Goal: Communication & Community: Answer question/provide support

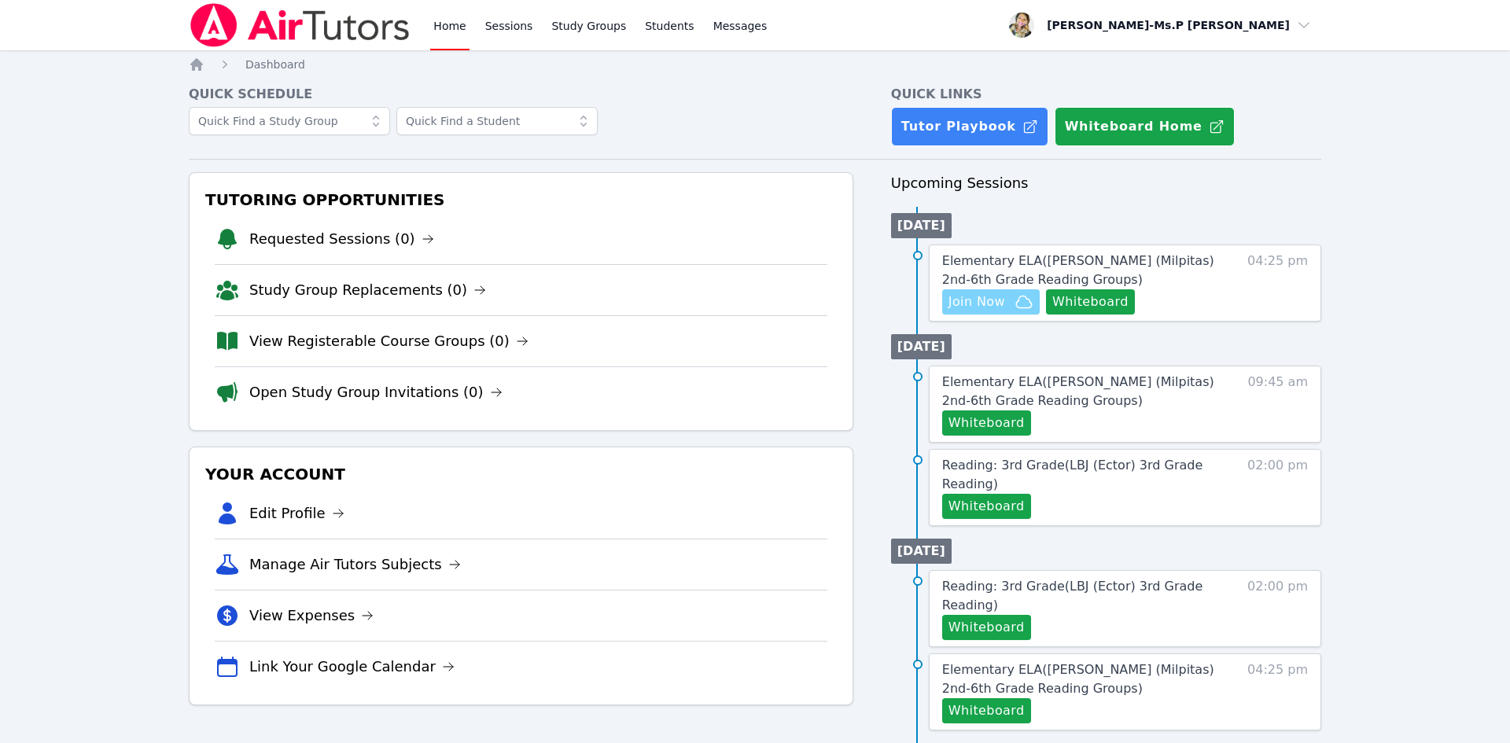
click at [1008, 297] on span "Join Now" at bounding box center [991, 302] width 85 height 19
click at [1034, 259] on span "Elementary ELA ( Weller (Milpitas) 2nd-6th Grade Reading Groups )" at bounding box center [1078, 270] width 272 height 34
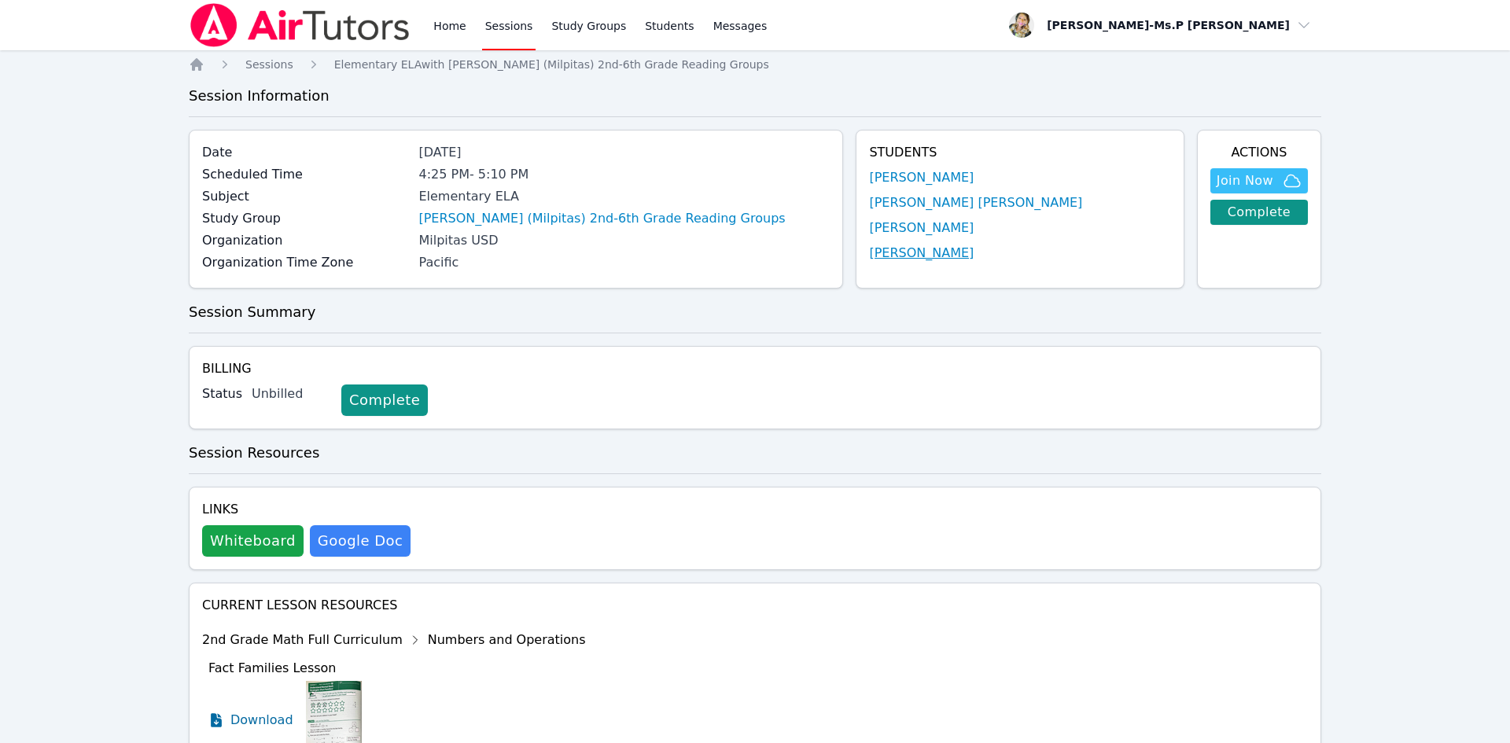
click at [954, 249] on link "[PERSON_NAME]" at bounding box center [921, 253] width 105 height 19
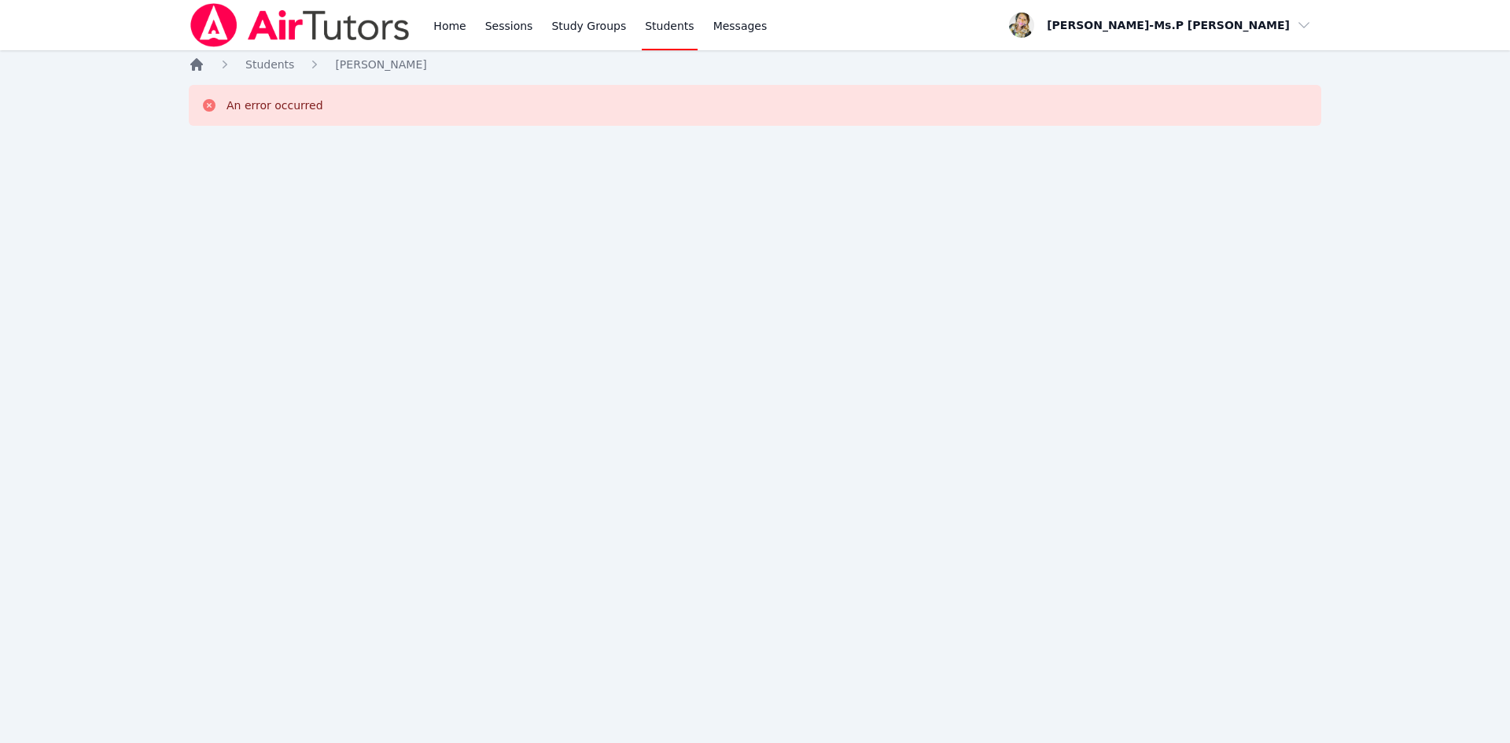
click at [201, 69] on icon "Breadcrumb" at bounding box center [197, 65] width 16 height 16
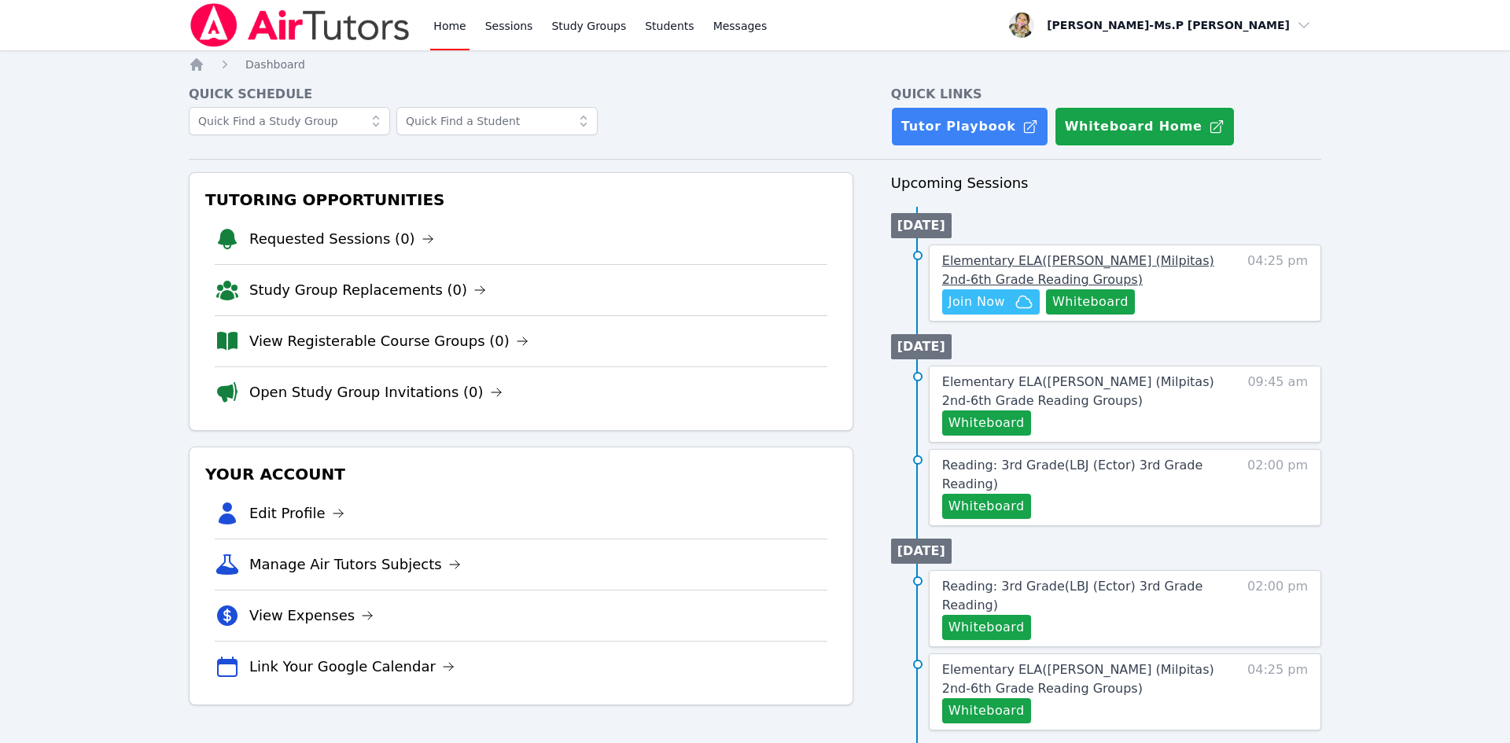
click at [1145, 253] on span "Elementary ELA ( Weller (Milpitas) 2nd-6th Grade Reading Groups )" at bounding box center [1078, 270] width 272 height 34
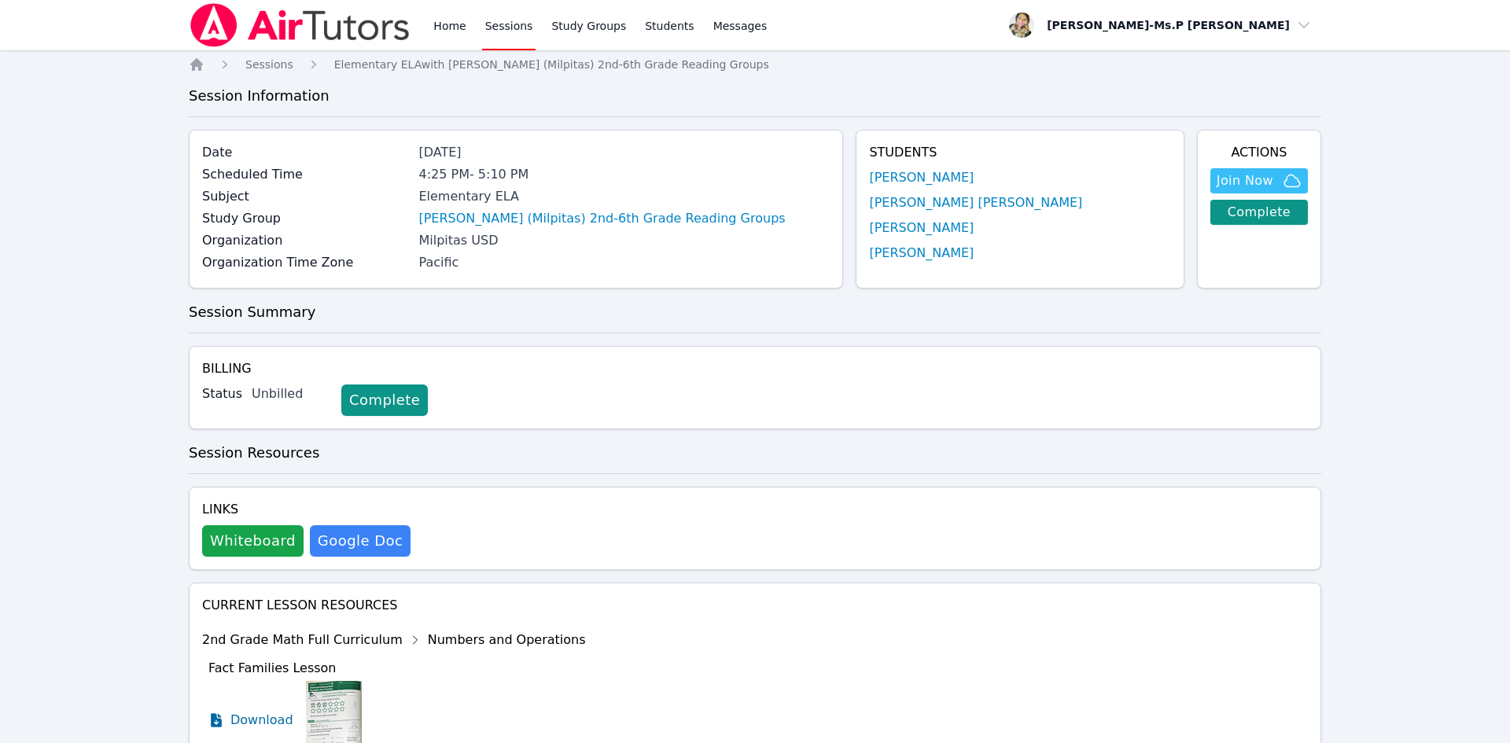
click at [519, 31] on link "Sessions" at bounding box center [509, 25] width 54 height 50
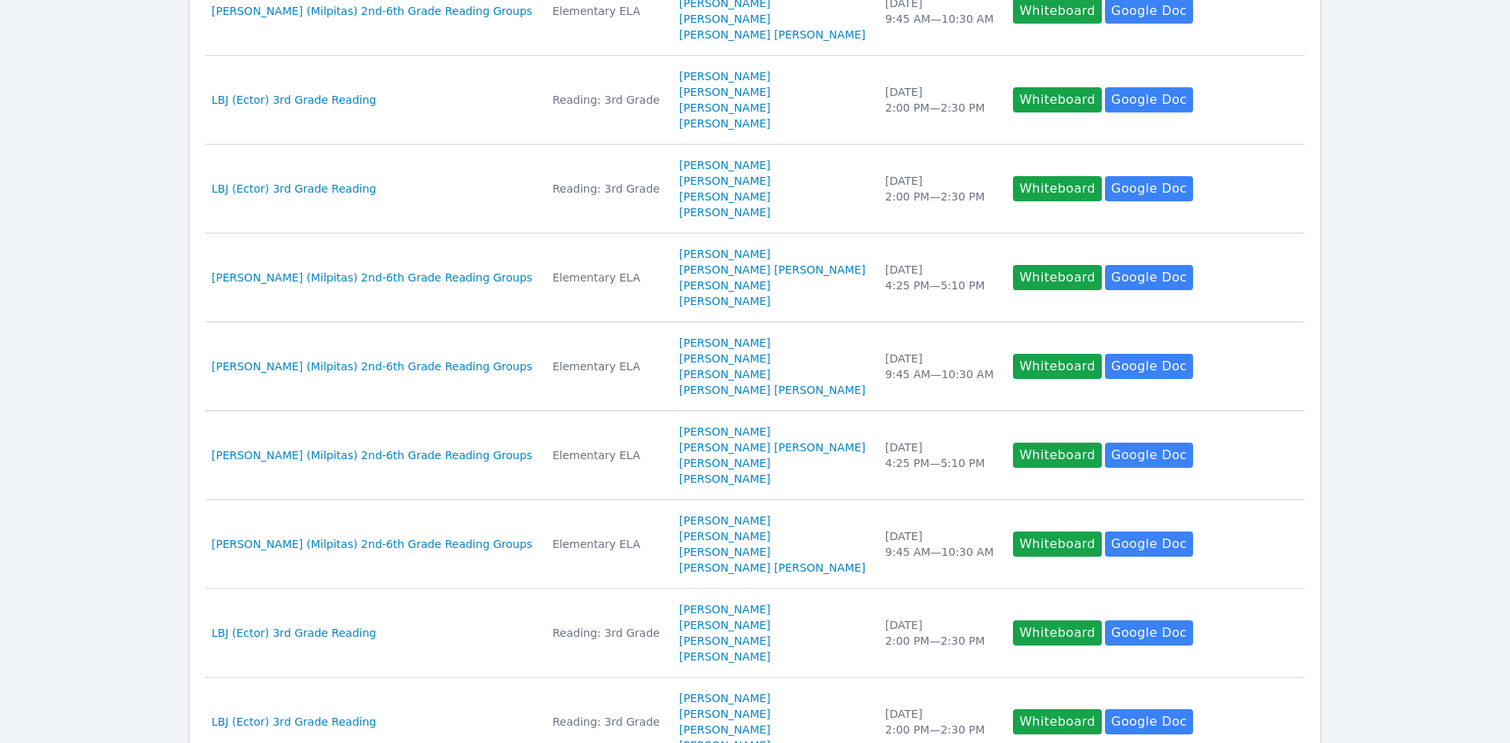
scroll to position [713, 0]
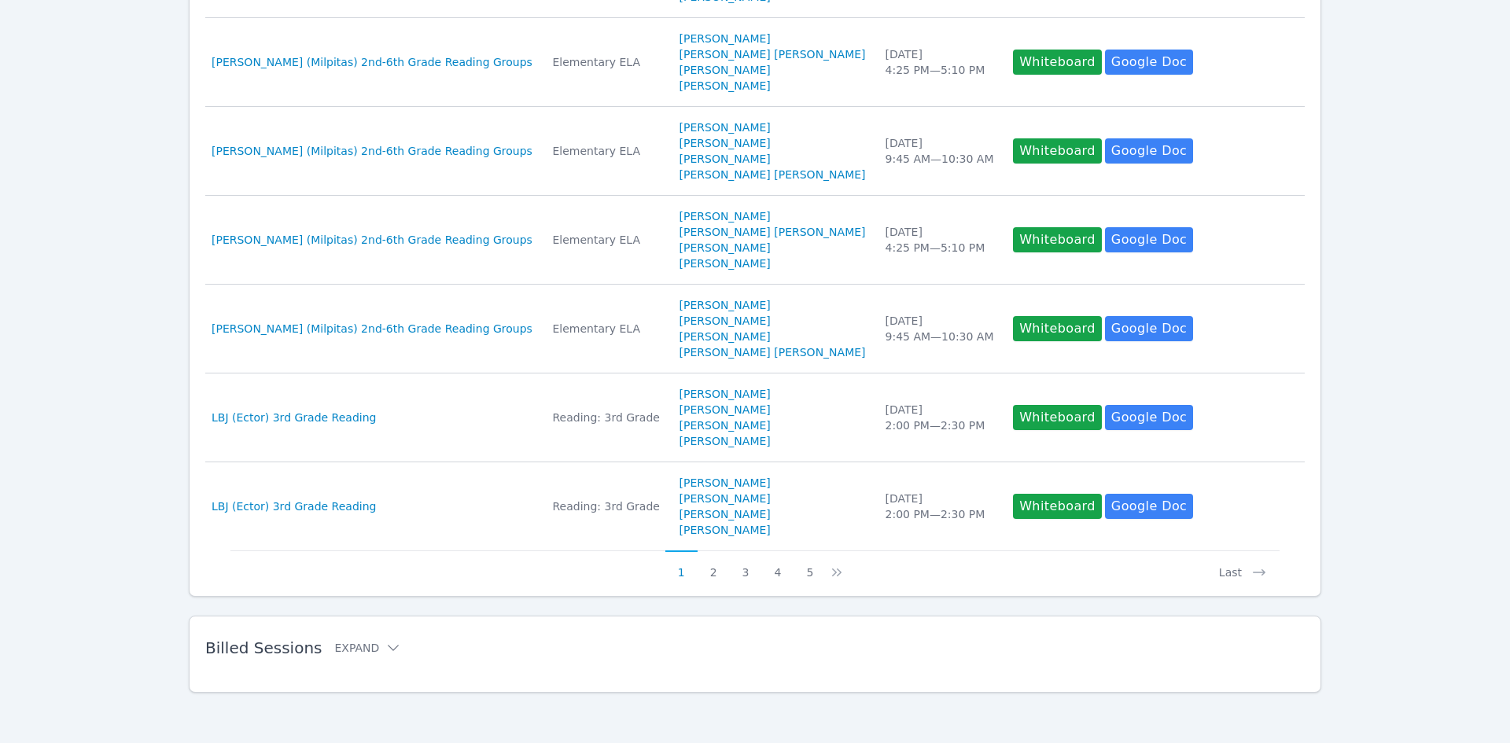
click at [389, 644] on h2 "Billed Sessions Expand" at bounding box center [729, 648] width 1049 height 19
click at [385, 651] on icon at bounding box center [393, 648] width 16 height 16
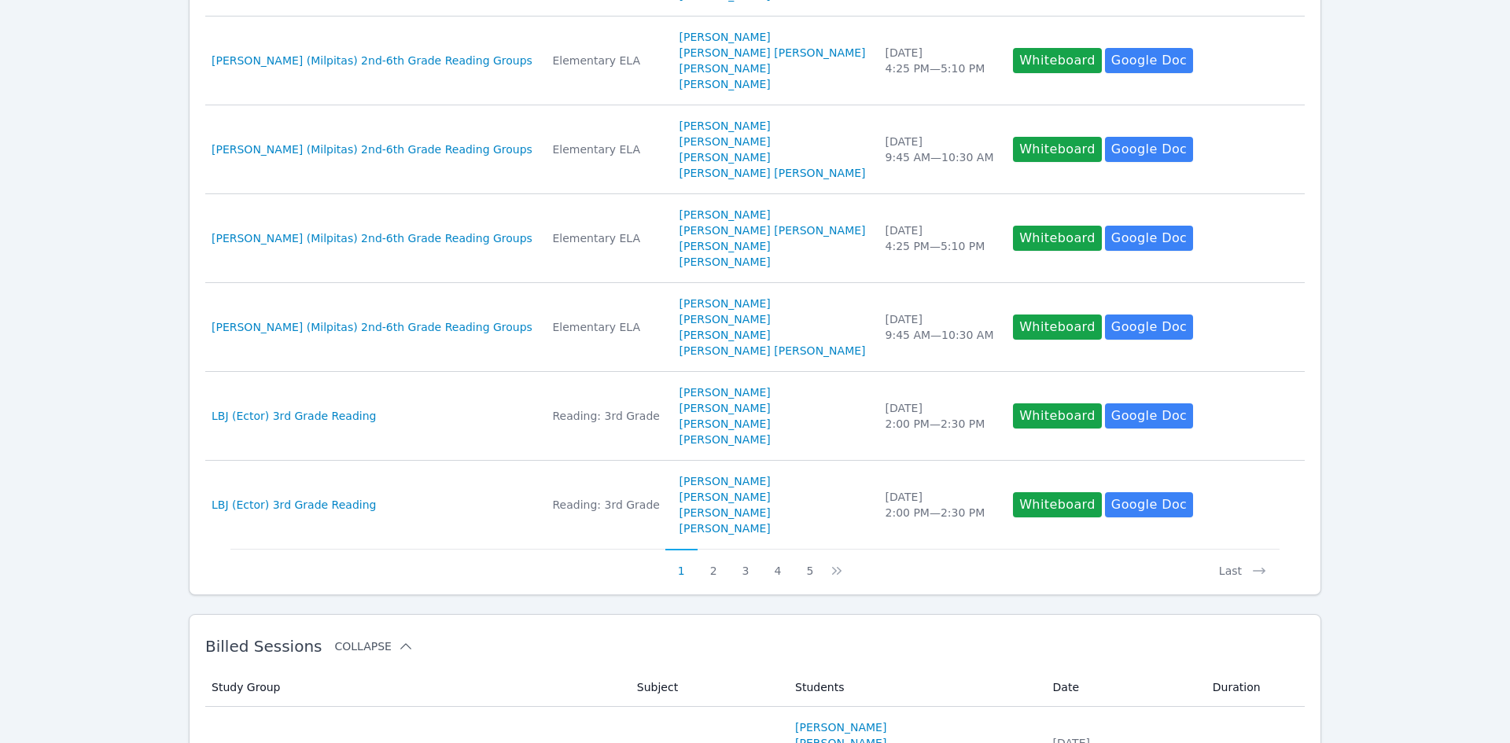
scroll to position [1088, 0]
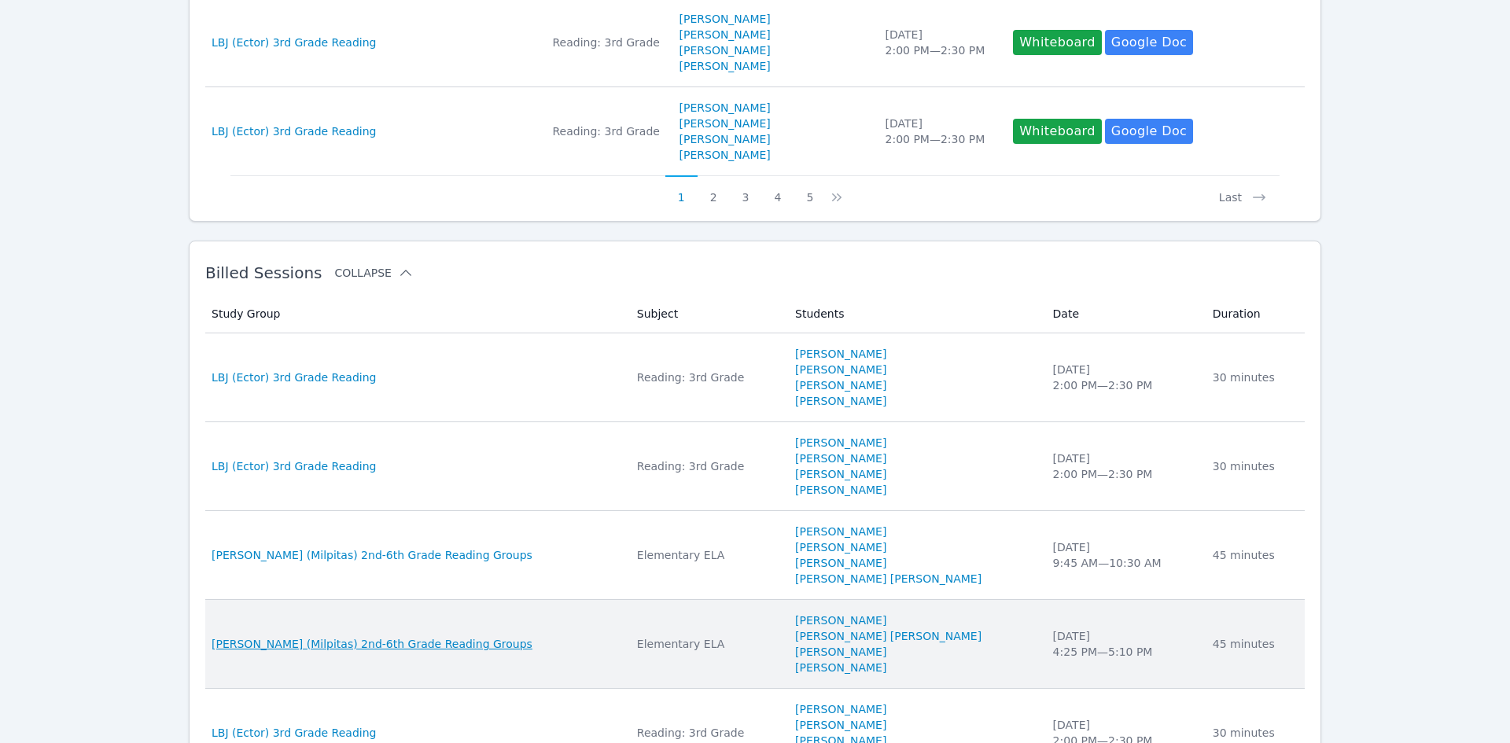
click at [315, 644] on span "Weller (Milpitas) 2nd-6th Grade Reading Groups" at bounding box center [372, 644] width 321 height 16
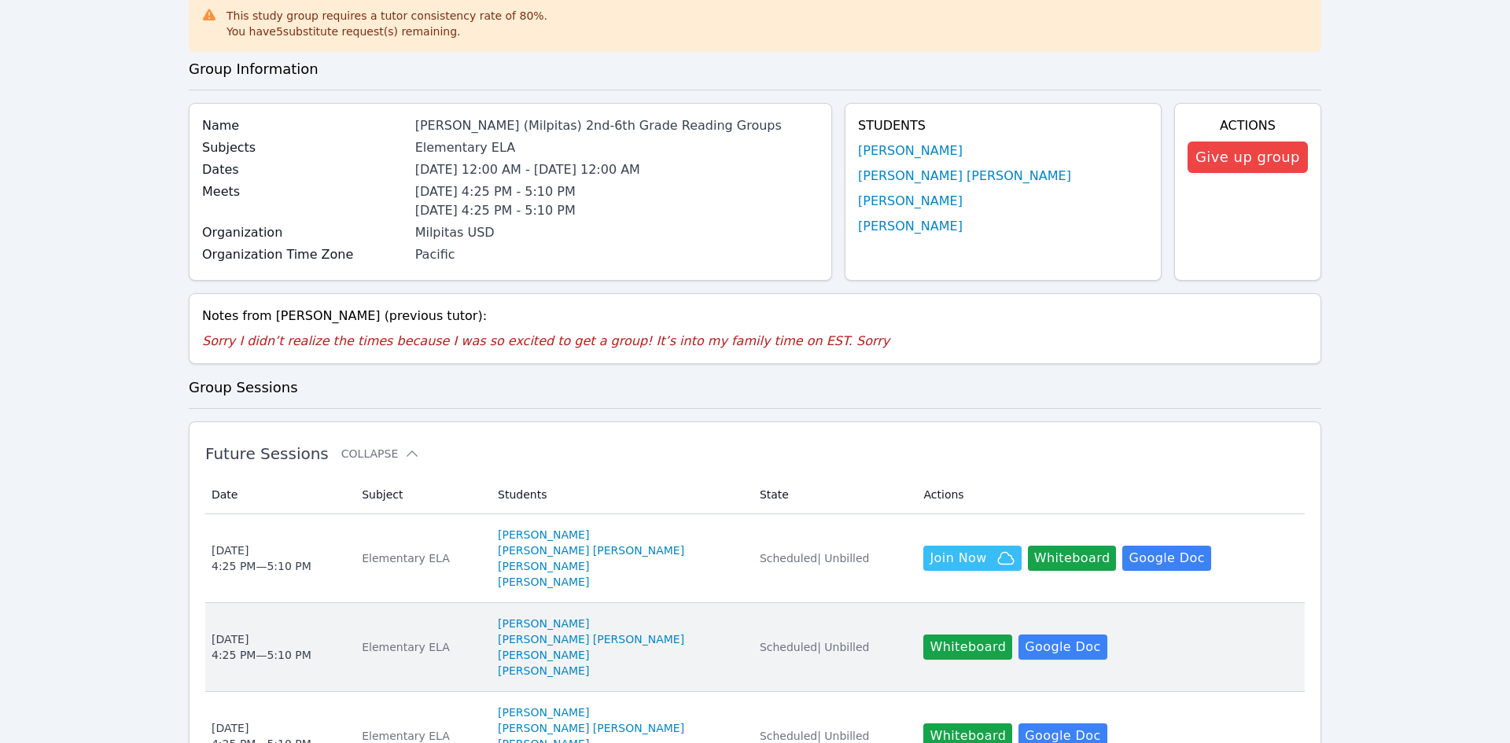
scroll to position [129, 0]
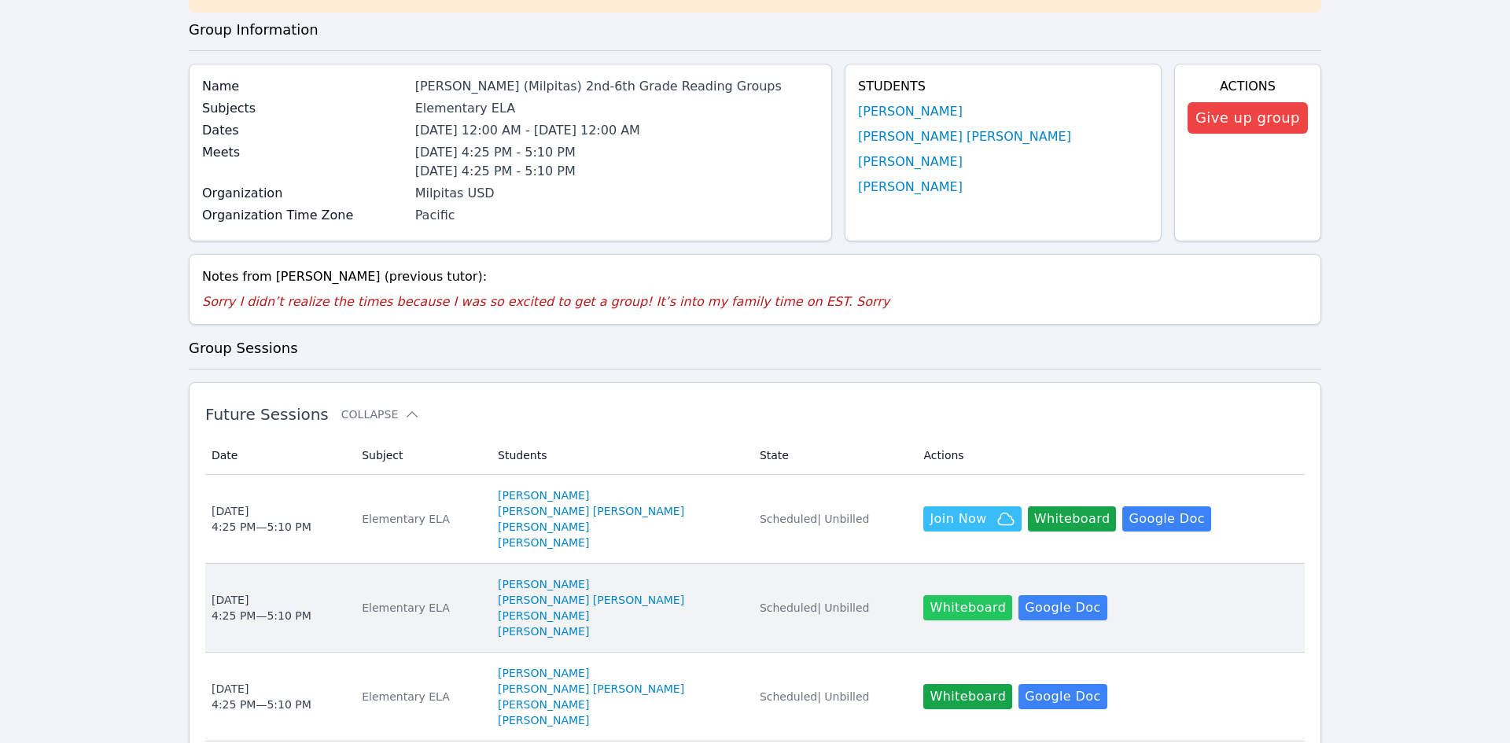
click at [924, 618] on button "Whiteboard" at bounding box center [968, 607] width 89 height 25
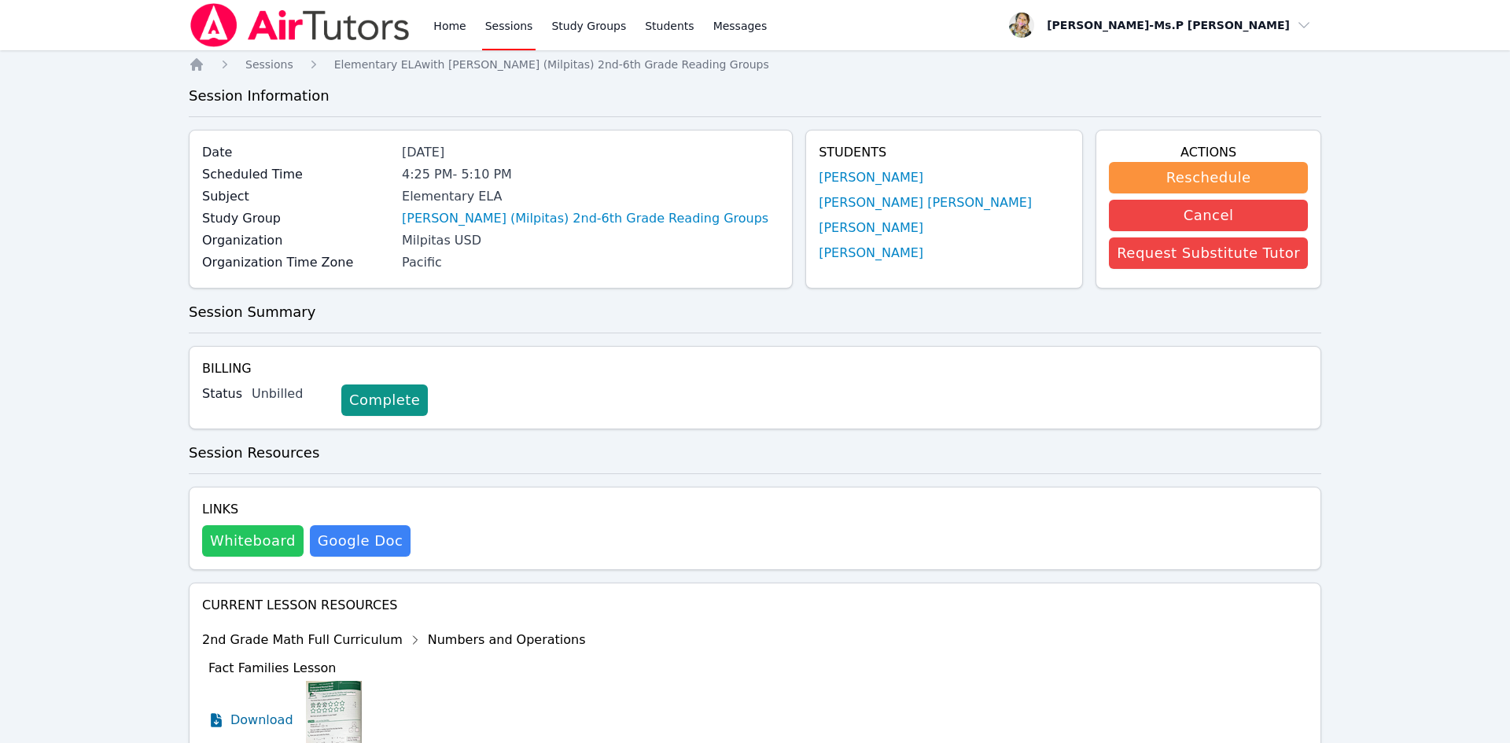
click at [238, 538] on button "Whiteboard" at bounding box center [252, 540] width 101 height 31
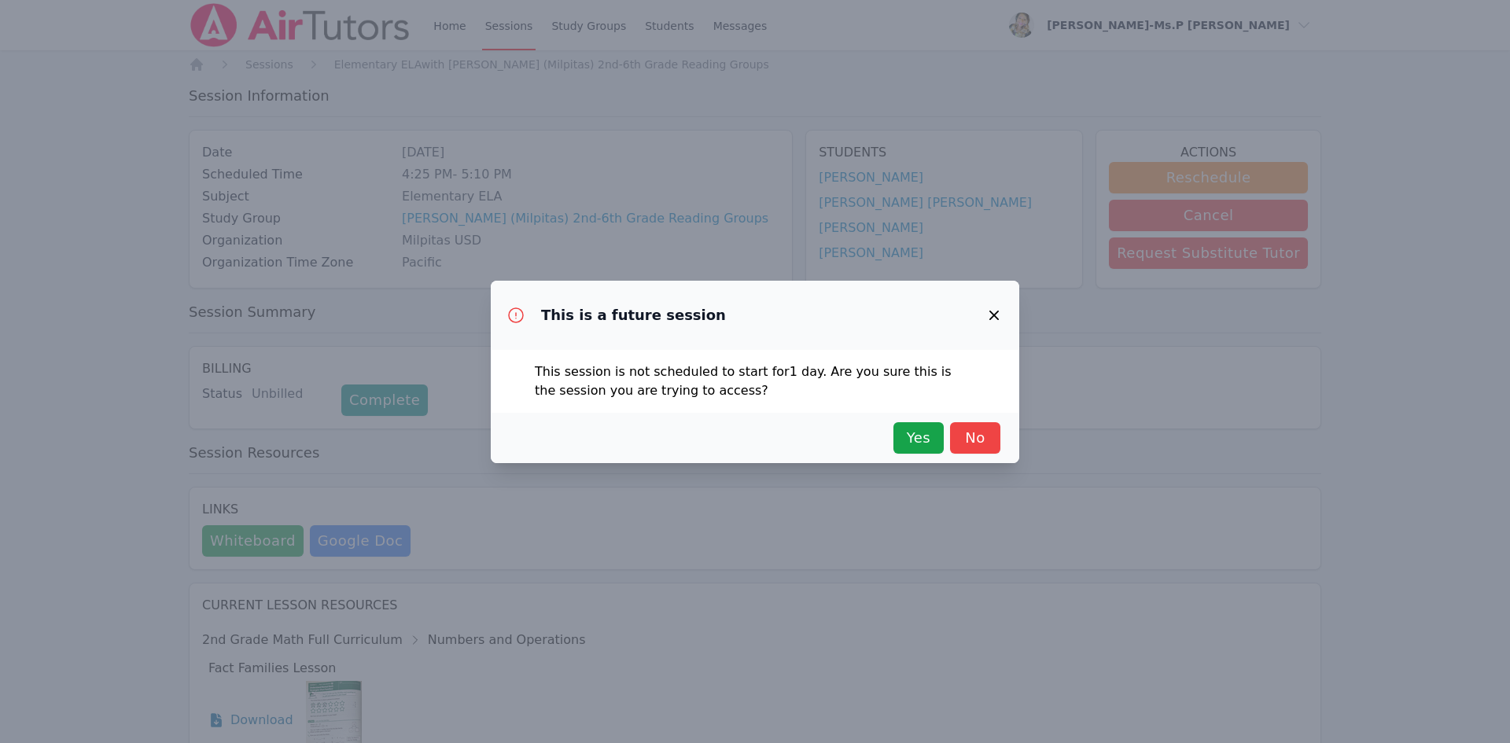
click at [987, 319] on icon "button" at bounding box center [994, 315] width 19 height 19
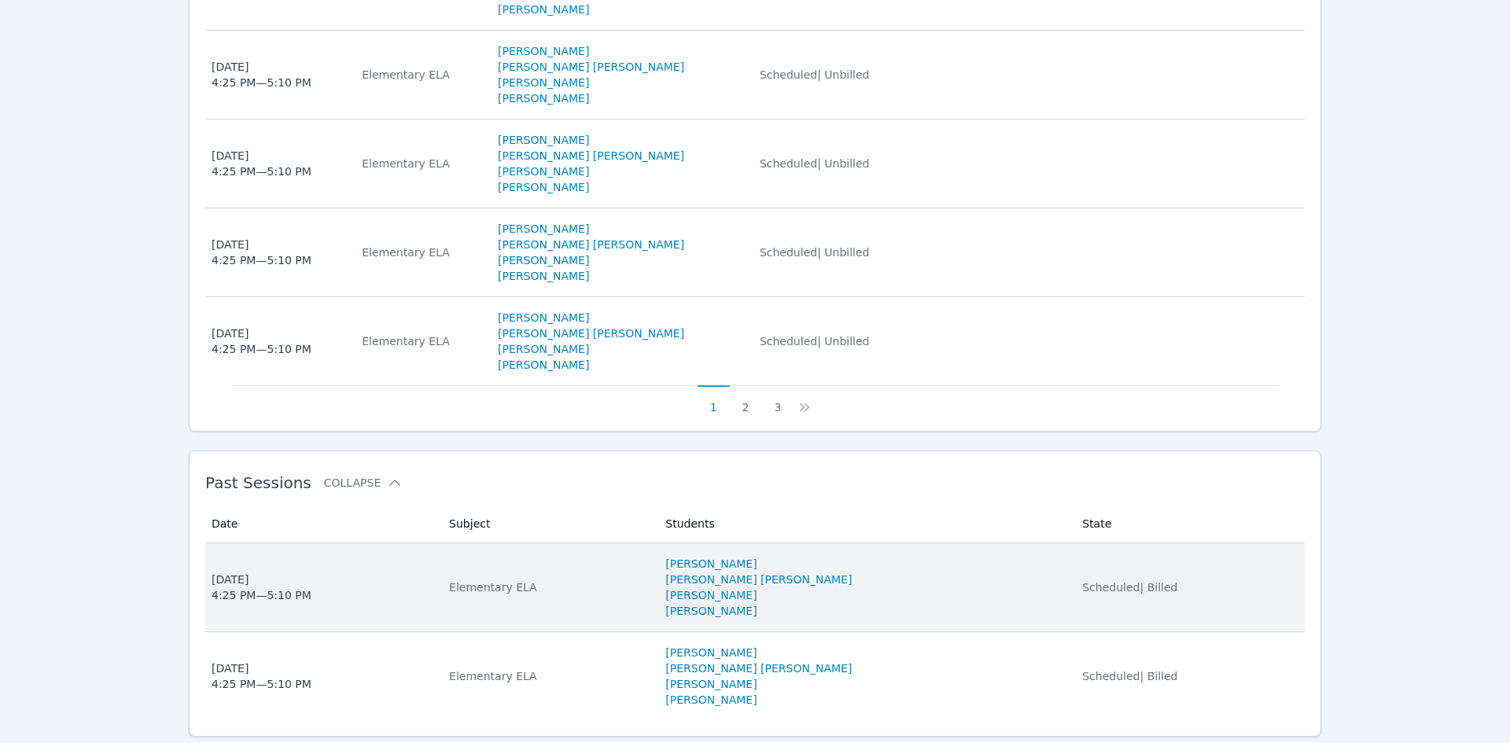
scroll to position [1151, 0]
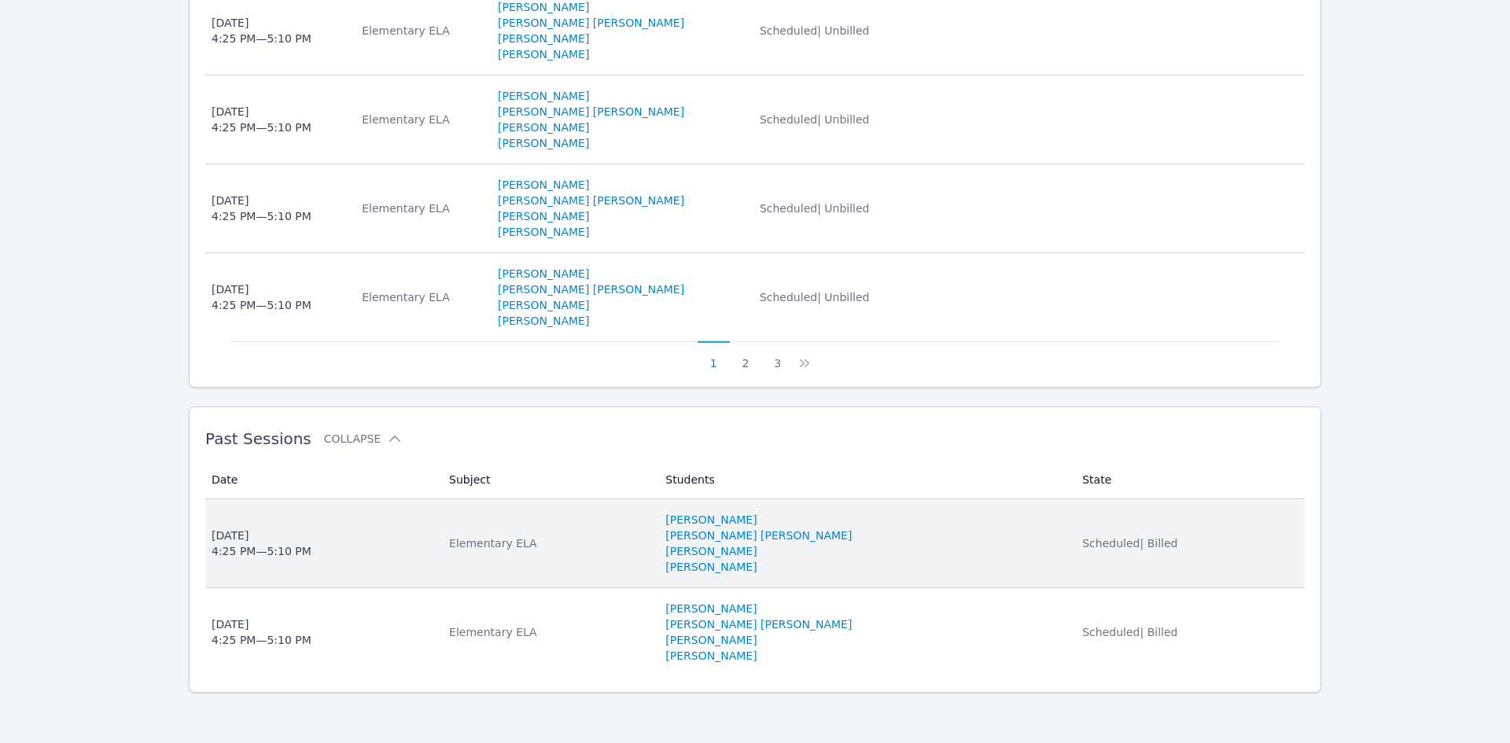
click at [261, 545] on div "Thu Oct 2, 2025 4:25 PM — 5:10 PM" at bounding box center [262, 543] width 100 height 31
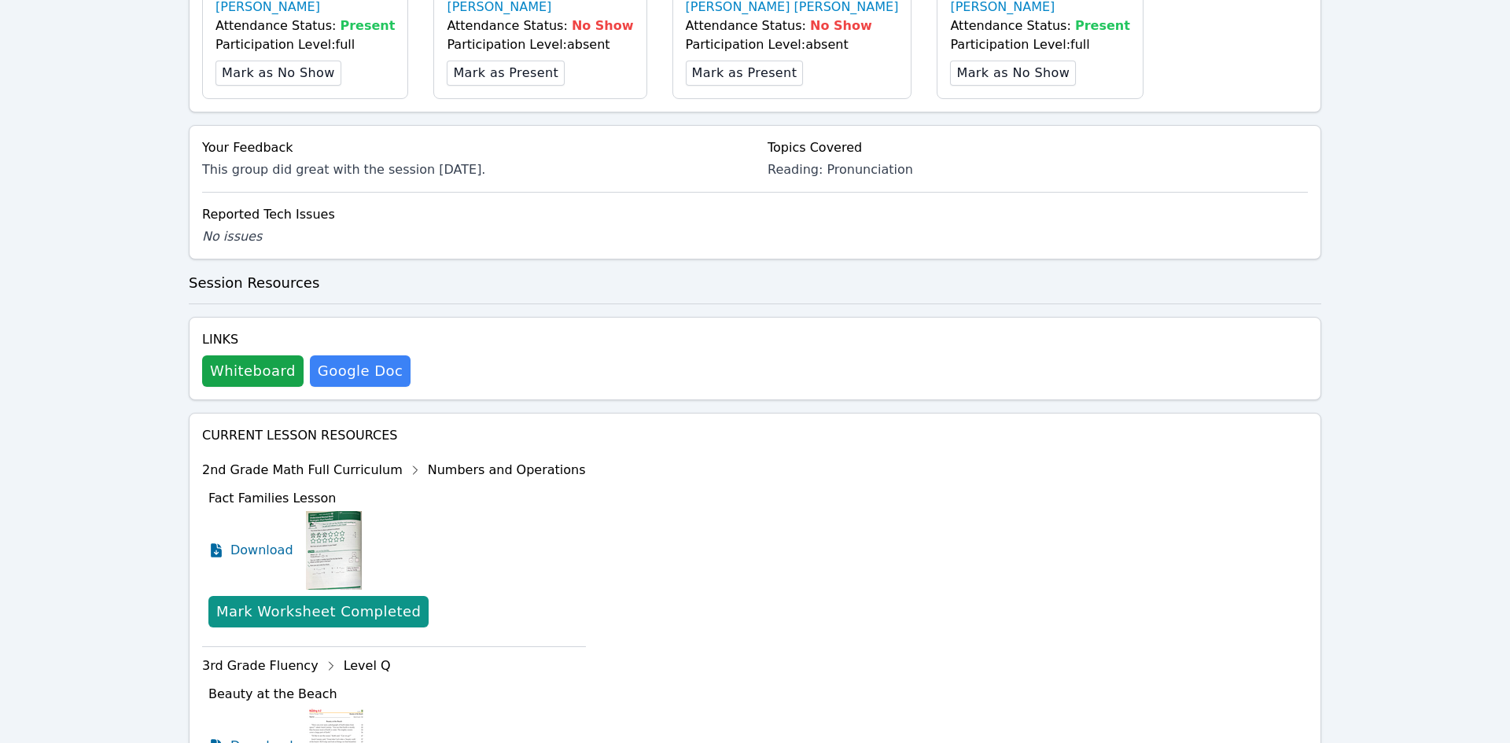
scroll to position [772, 0]
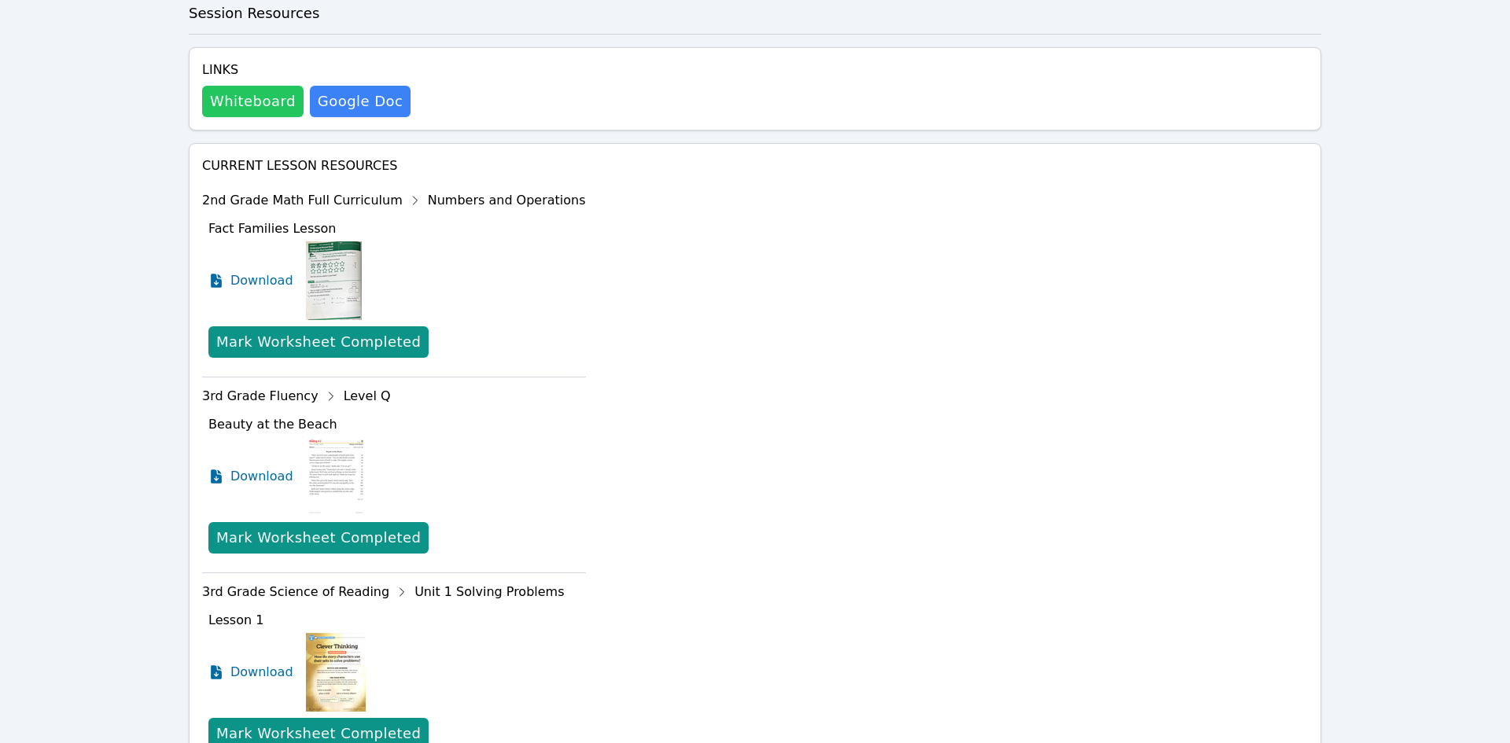
click at [219, 106] on button "Whiteboard" at bounding box center [252, 101] width 101 height 31
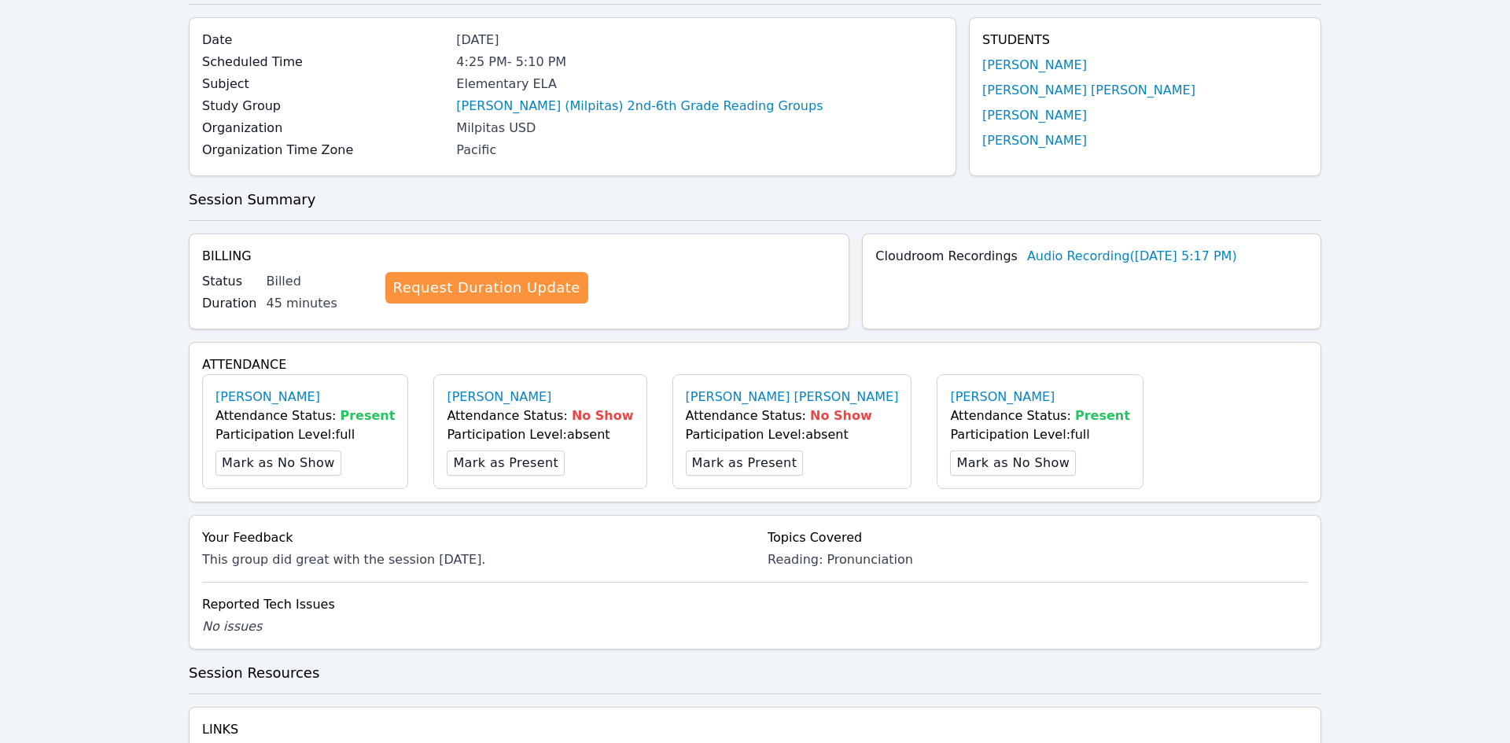
scroll to position [0, 0]
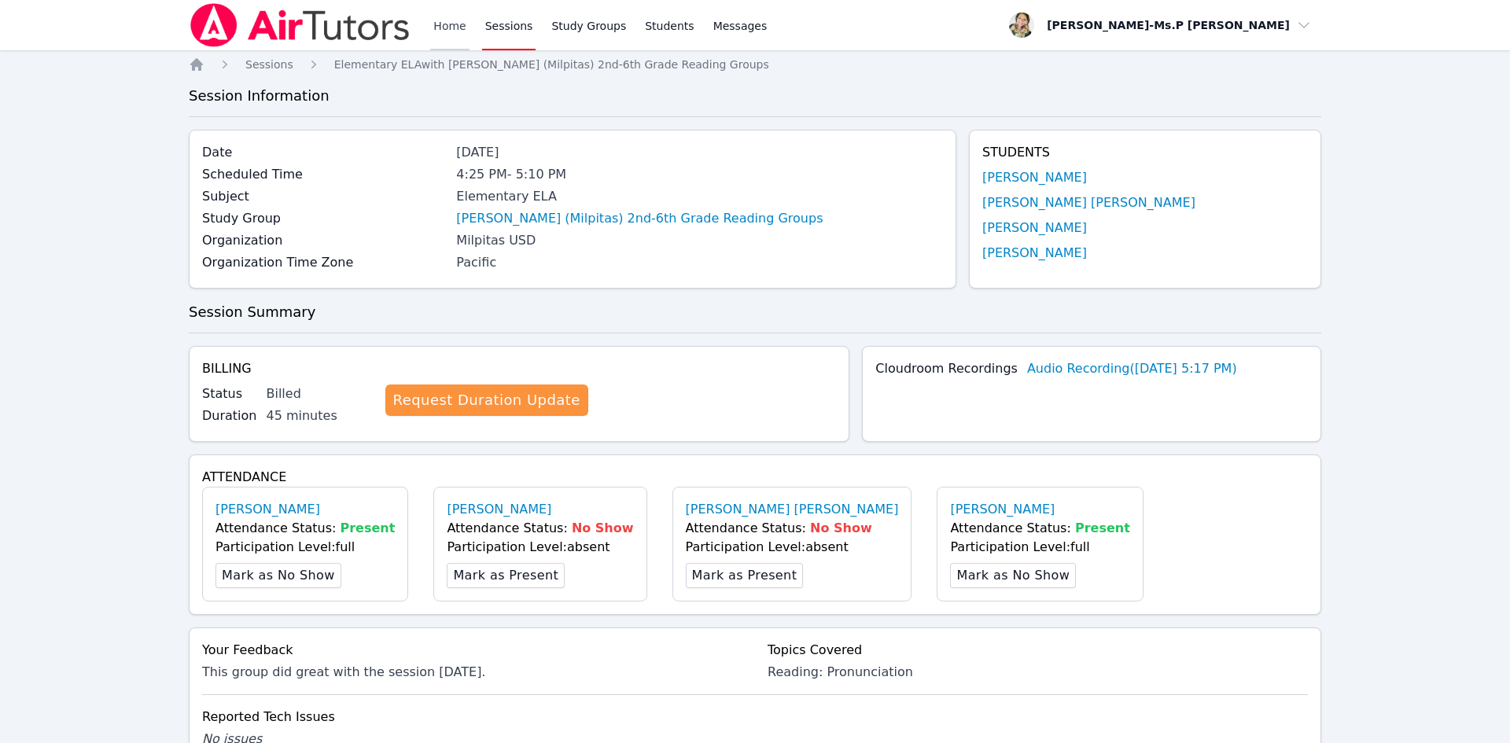
click at [441, 28] on link "Home" at bounding box center [449, 25] width 39 height 50
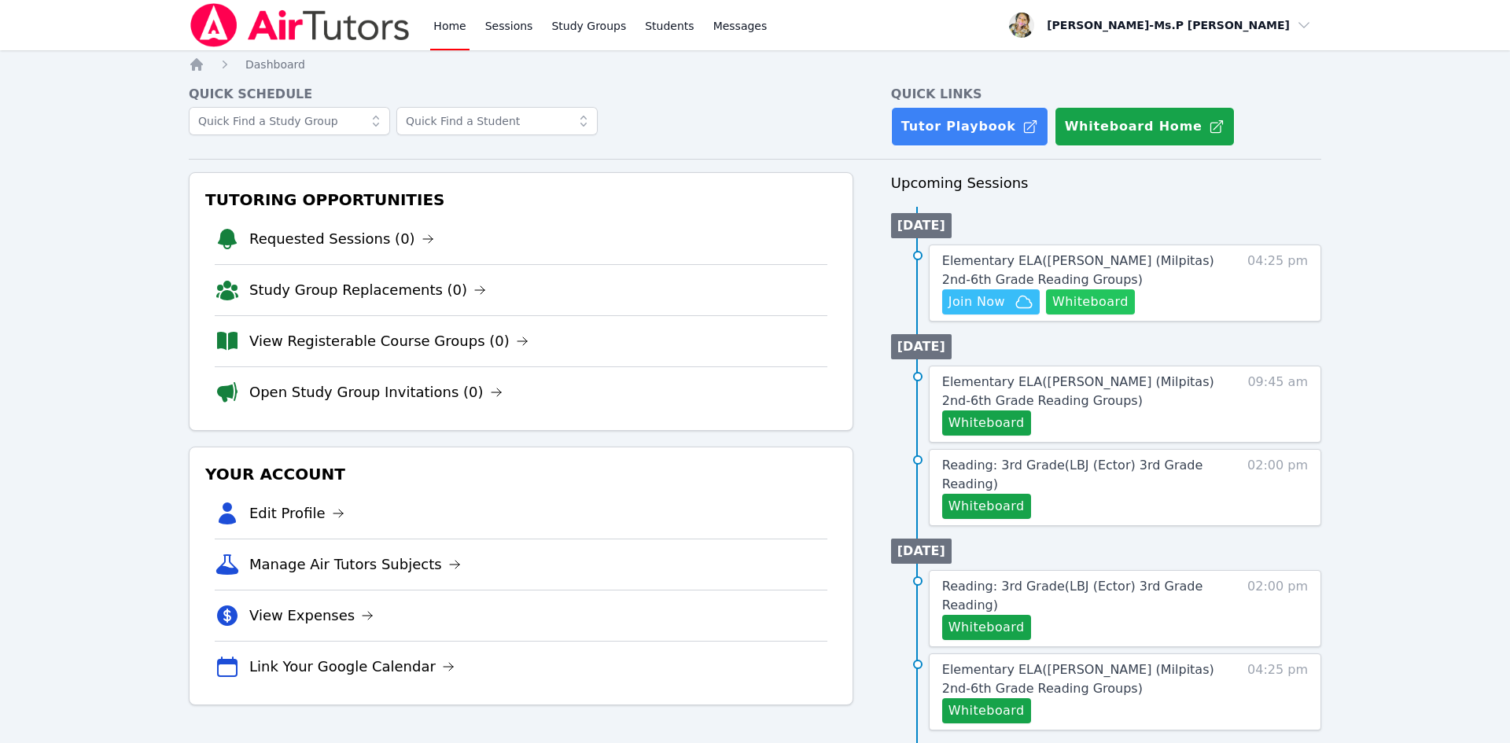
click at [1090, 313] on button "Whiteboard" at bounding box center [1090, 301] width 89 height 25
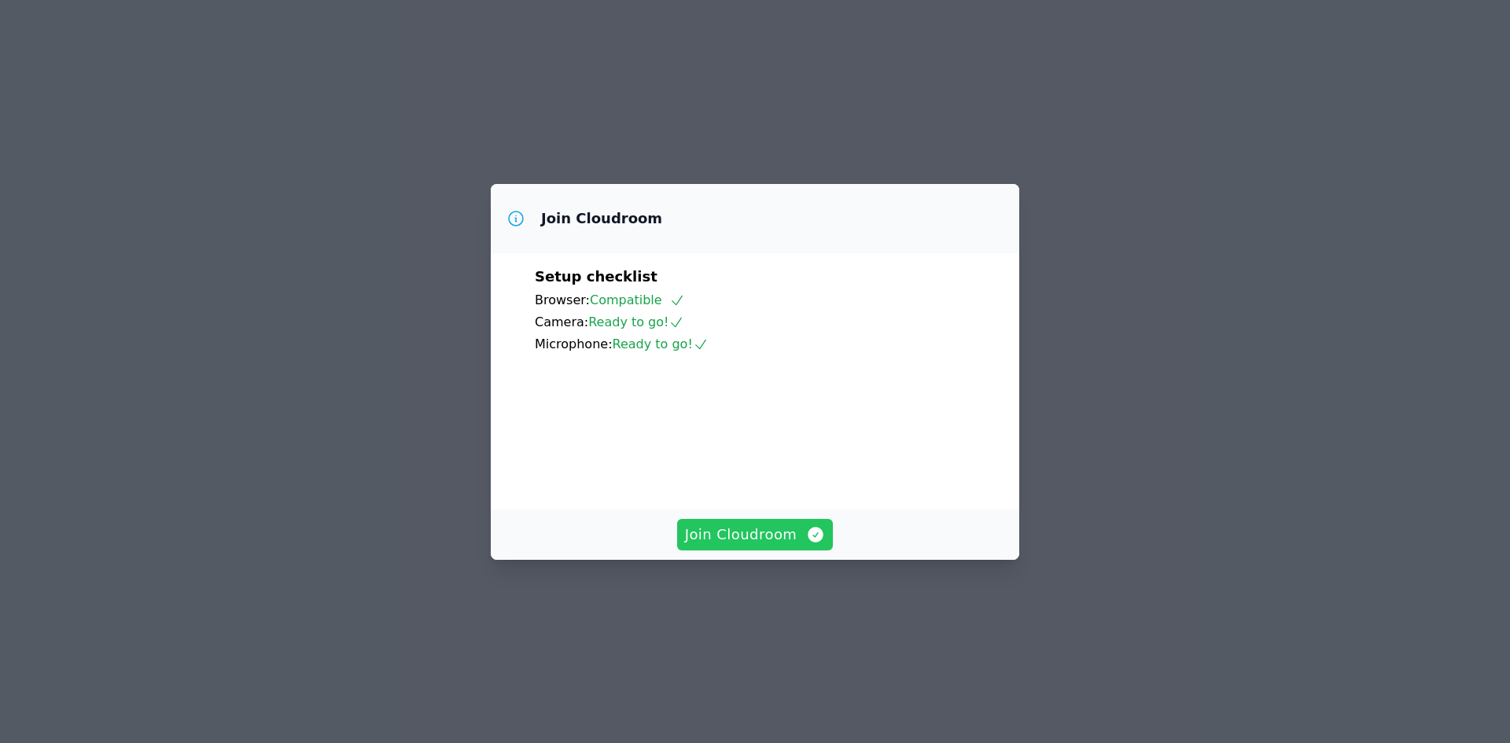
click at [750, 546] on span "Join Cloudroom" at bounding box center [755, 535] width 141 height 22
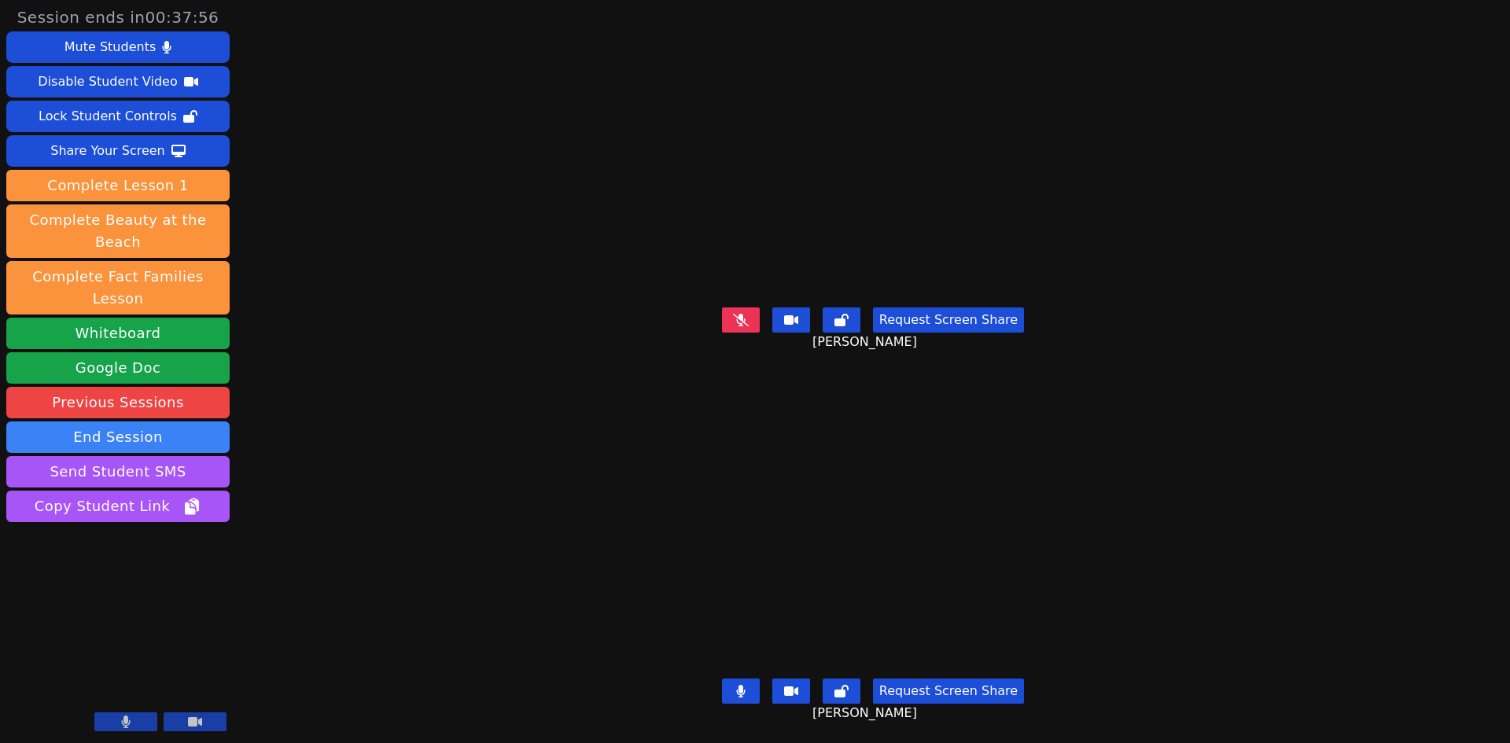
click at [754, 694] on button at bounding box center [741, 691] width 38 height 25
click at [728, 312] on div "Request Screen Share [PERSON_NAME]" at bounding box center [873, 332] width 626 height 63
click at [756, 328] on button at bounding box center [741, 320] width 38 height 25
click at [740, 319] on button at bounding box center [741, 320] width 38 height 25
click at [737, 315] on button at bounding box center [741, 320] width 38 height 25
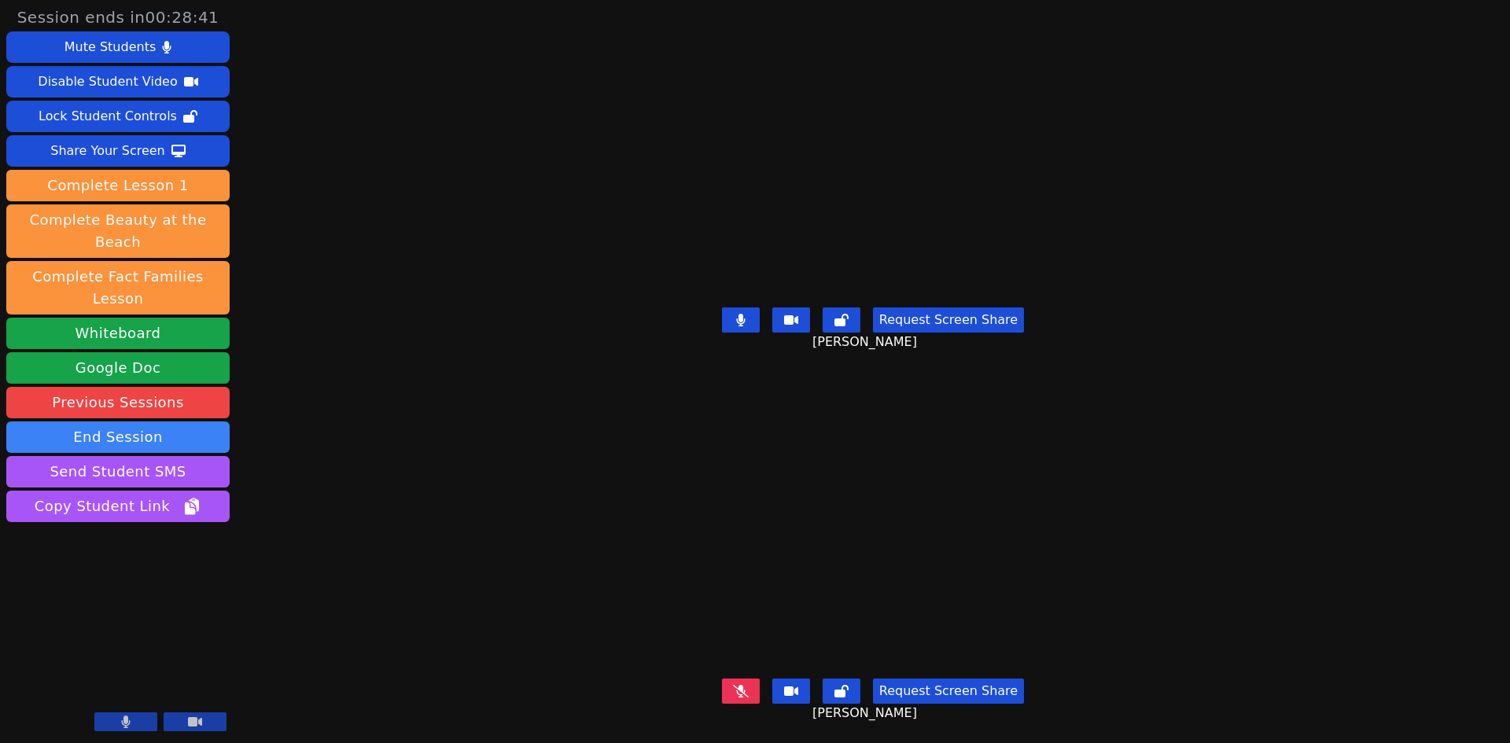
click at [743, 326] on button at bounding box center [741, 320] width 38 height 25
click at [745, 690] on icon at bounding box center [740, 691] width 9 height 13
click at [746, 697] on icon at bounding box center [740, 691] width 9 height 13
click at [749, 685] on icon at bounding box center [741, 691] width 16 height 13
click at [737, 324] on button at bounding box center [741, 320] width 38 height 25
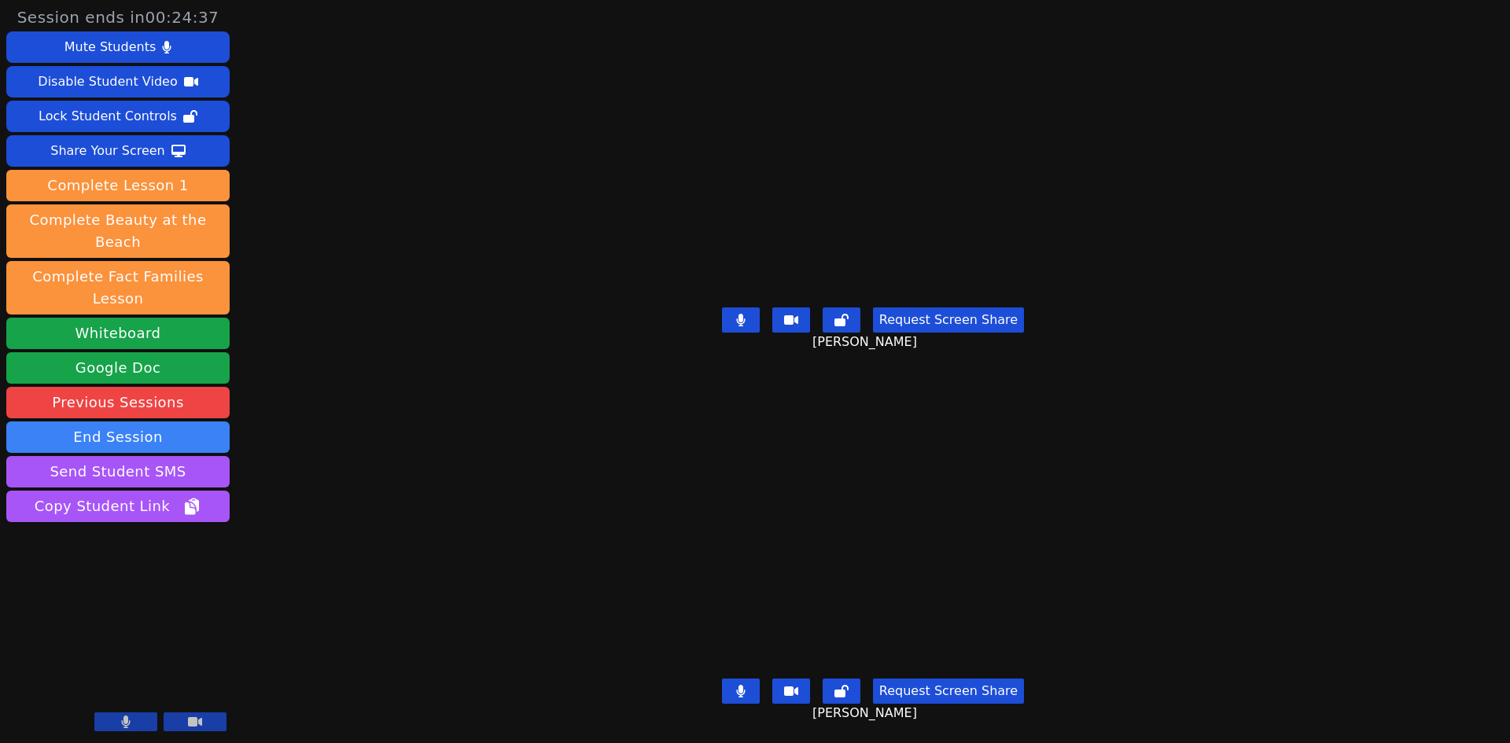
drag, startPoint x: 742, startPoint y: 696, endPoint x: 748, endPoint y: 691, distance: 8.4
click at [744, 695] on button at bounding box center [741, 691] width 38 height 25
click at [739, 317] on button at bounding box center [741, 320] width 38 height 25
click at [749, 691] on icon at bounding box center [741, 691] width 16 height 13
click at [745, 690] on icon at bounding box center [740, 691] width 9 height 13
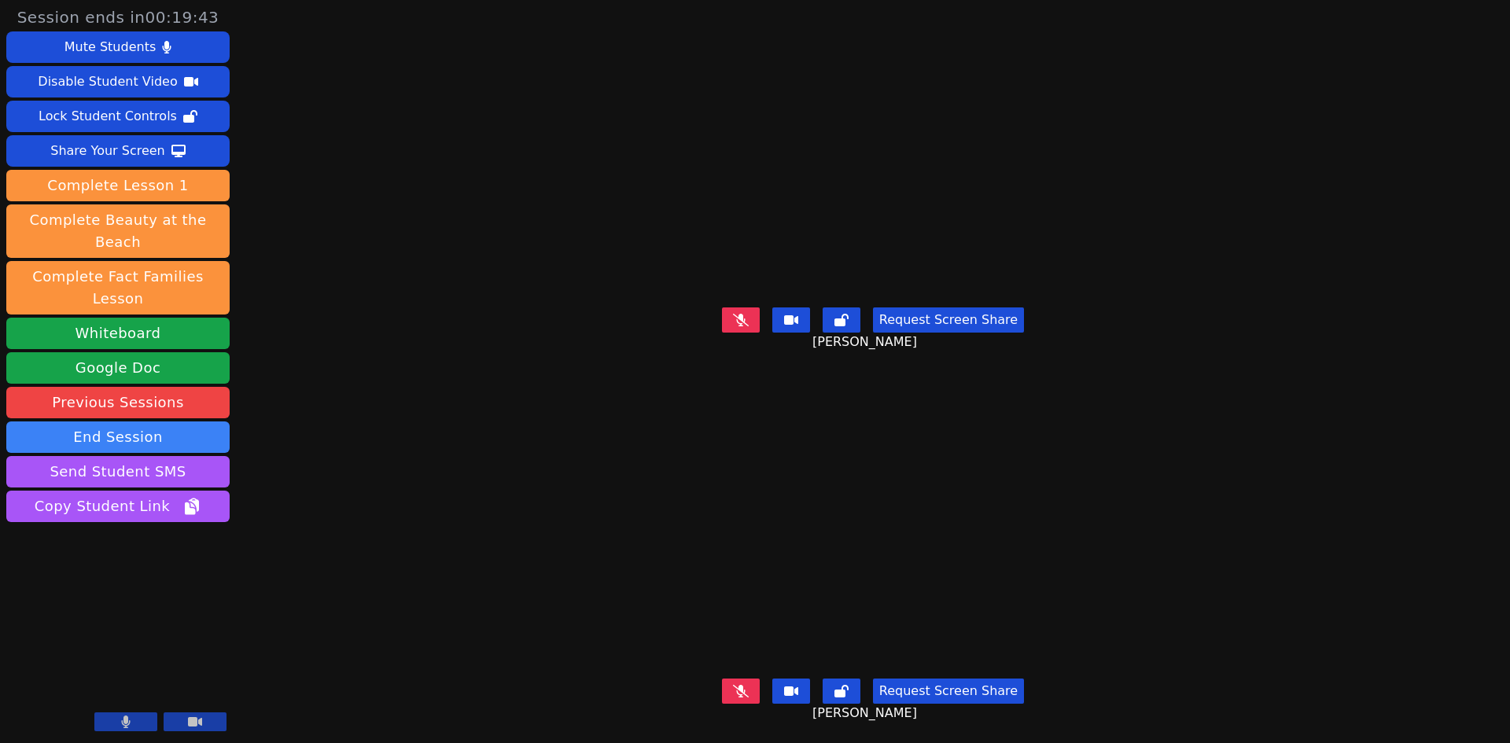
click at [742, 697] on icon at bounding box center [741, 691] width 16 height 13
click at [745, 695] on icon at bounding box center [740, 691] width 9 height 13
click at [749, 323] on icon at bounding box center [741, 319] width 16 height 13
click at [745, 319] on icon at bounding box center [740, 320] width 9 height 13
click at [749, 319] on icon at bounding box center [741, 319] width 16 height 13
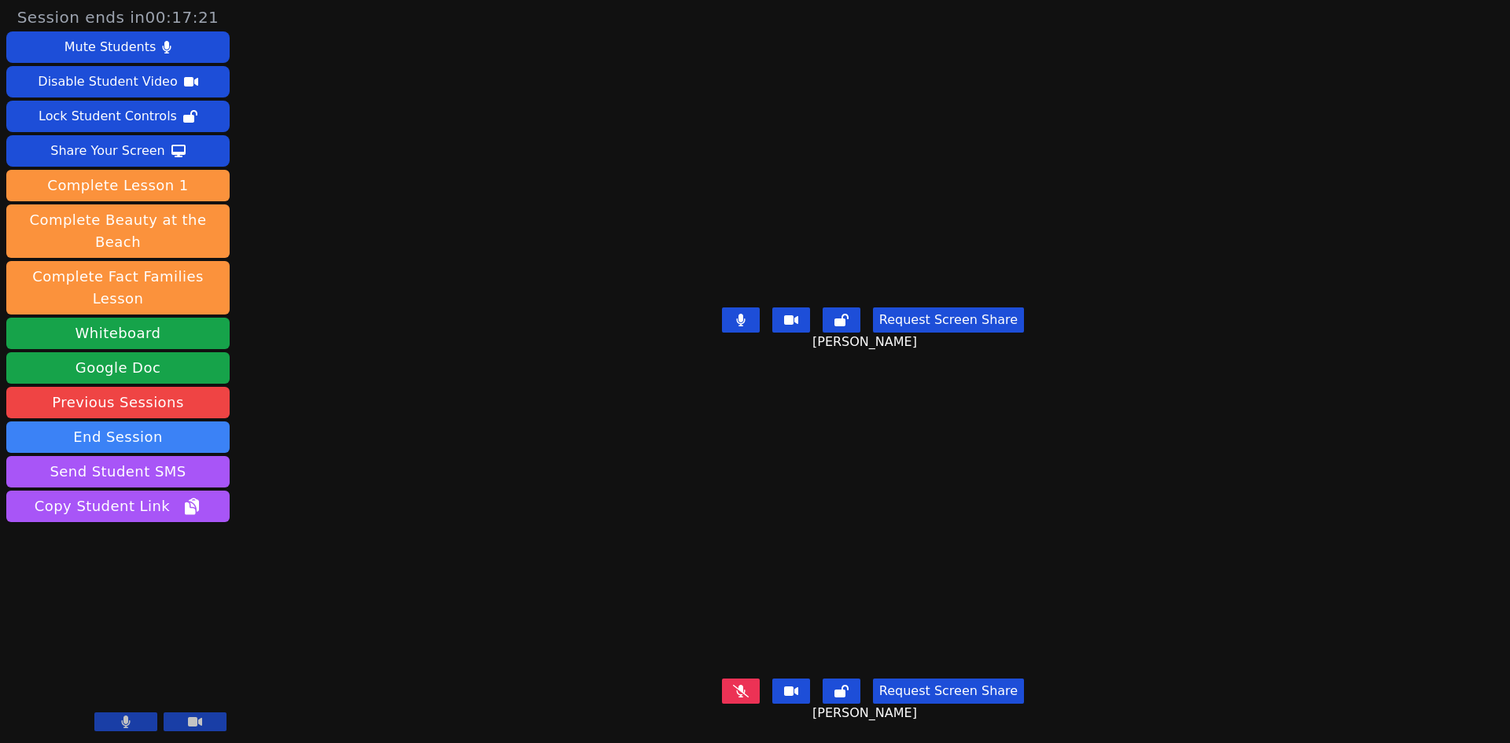
click at [745, 317] on icon at bounding box center [740, 320] width 9 height 13
click at [748, 699] on button at bounding box center [741, 691] width 38 height 25
click at [746, 691] on icon at bounding box center [740, 691] width 9 height 13
click at [744, 318] on icon at bounding box center [741, 320] width 16 height 13
click at [746, 326] on icon at bounding box center [740, 320] width 9 height 13
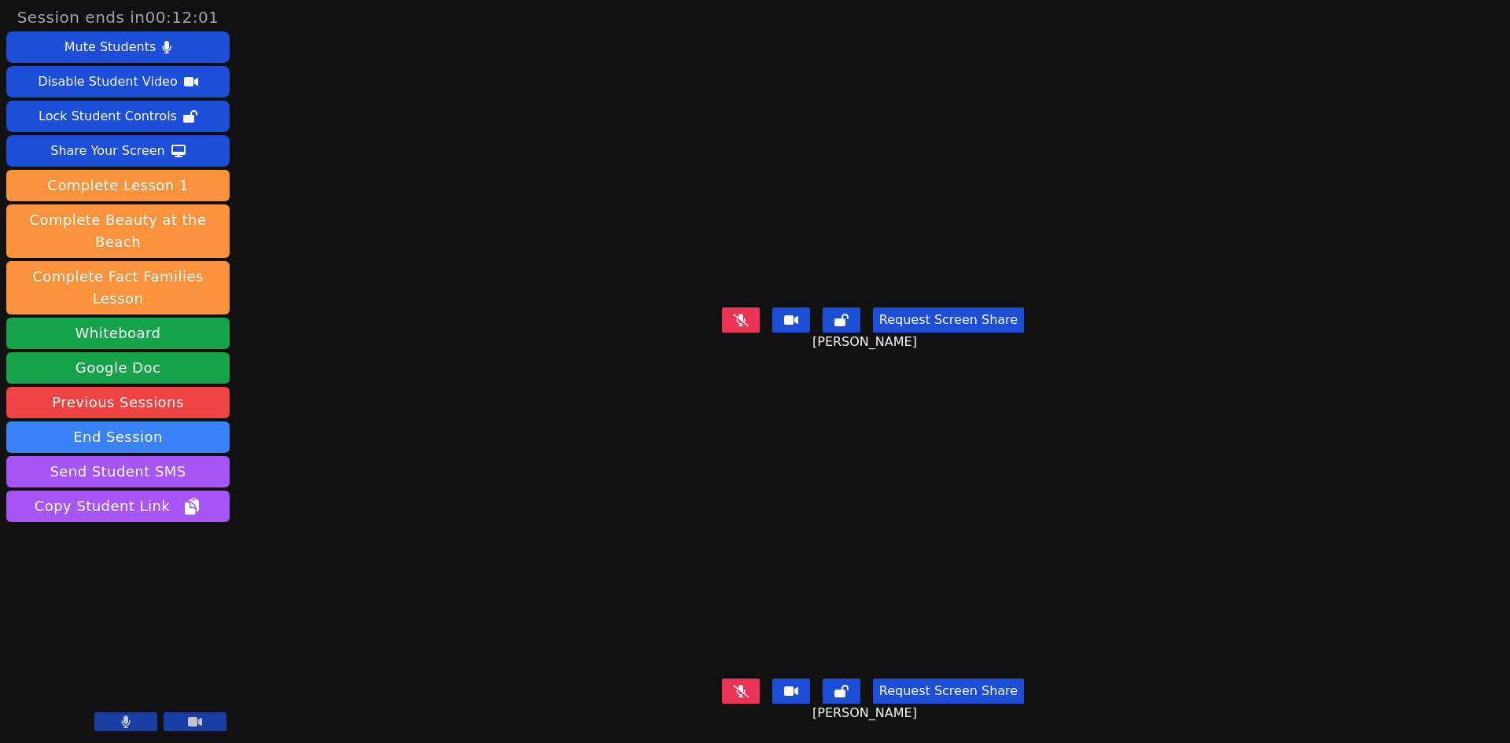
click at [739, 313] on button at bounding box center [741, 320] width 38 height 25
click at [746, 325] on icon at bounding box center [740, 320] width 9 height 13
click at [736, 696] on button at bounding box center [741, 691] width 38 height 25
click at [736, 690] on button at bounding box center [741, 691] width 38 height 25
click at [749, 323] on icon at bounding box center [741, 320] width 16 height 13
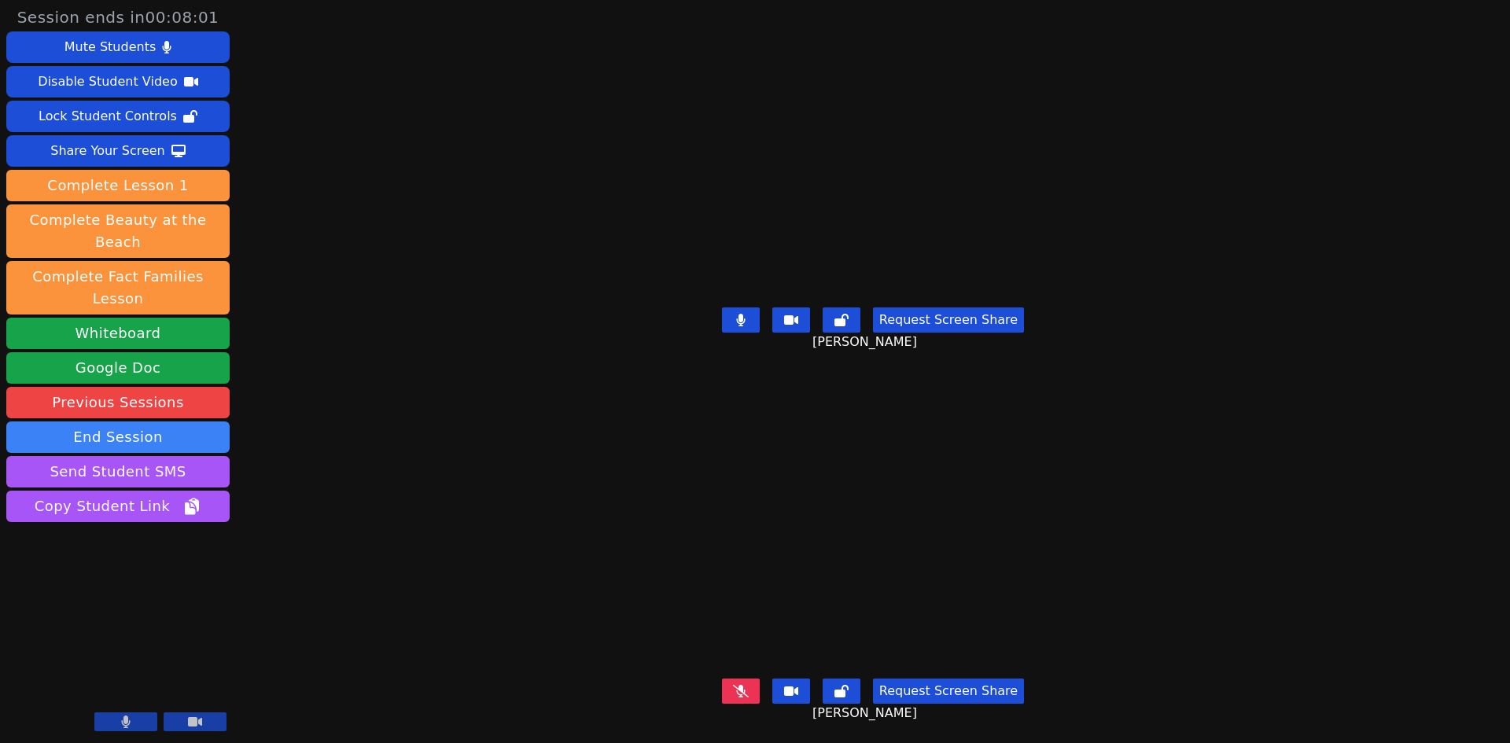
click at [741, 326] on button at bounding box center [741, 320] width 38 height 25
click at [747, 695] on icon at bounding box center [741, 691] width 16 height 13
click at [745, 692] on icon at bounding box center [740, 691] width 9 height 13
click at [754, 325] on button at bounding box center [741, 320] width 38 height 25
click at [749, 699] on button at bounding box center [741, 691] width 38 height 25
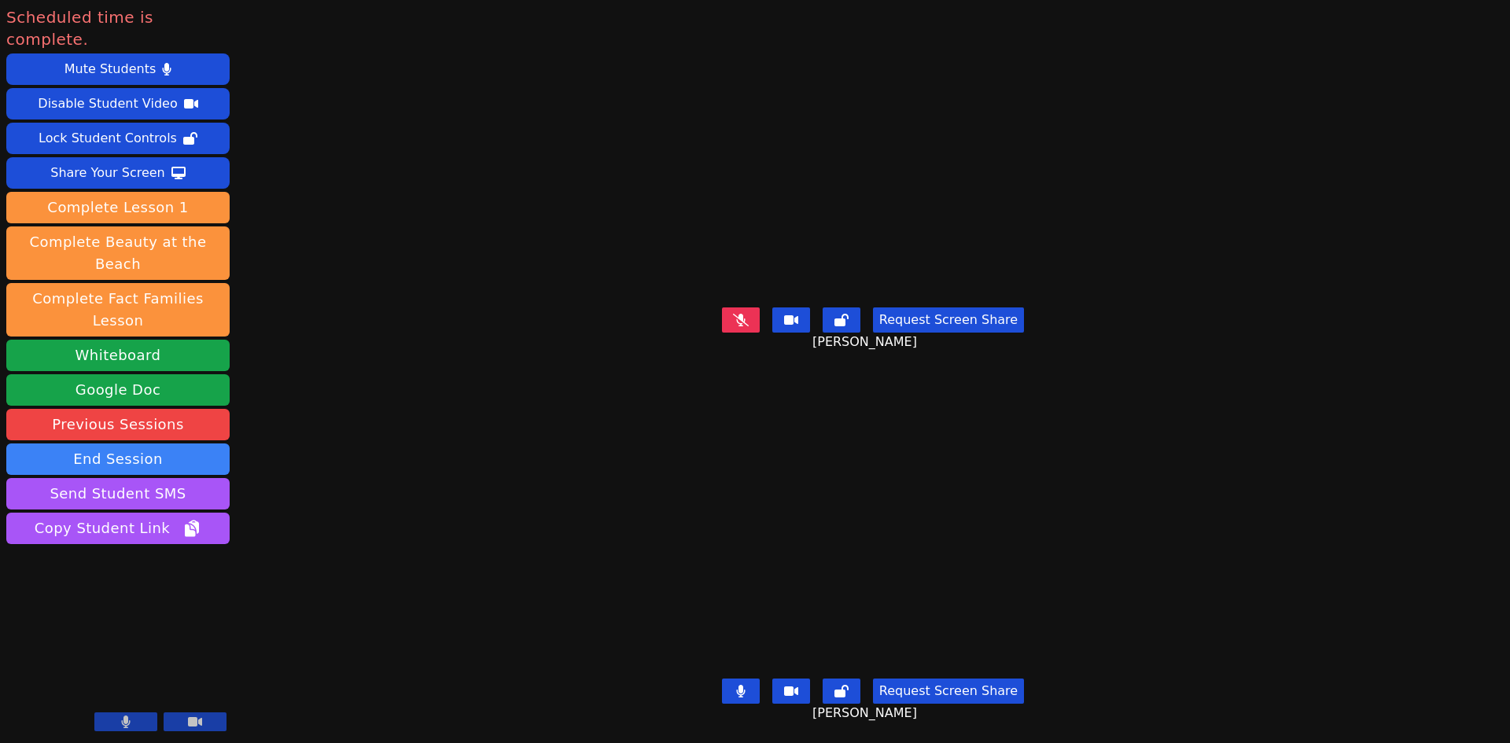
click at [753, 328] on button at bounding box center [741, 320] width 38 height 25
